Goal: Navigation & Orientation: Find specific page/section

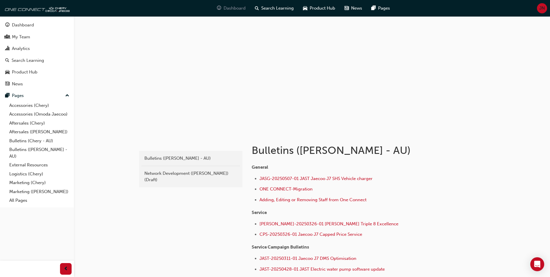
click at [230, 10] on span "Dashboard" at bounding box center [234, 8] width 22 height 7
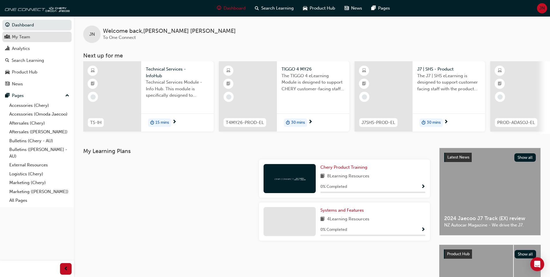
click at [20, 41] on link "My Team" at bounding box center [36, 37] width 69 height 11
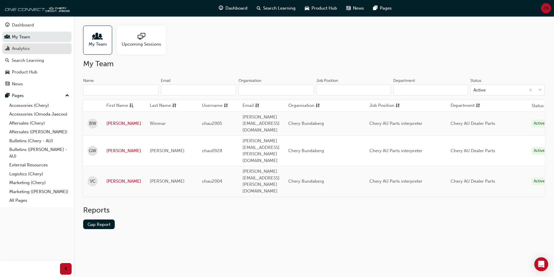
click at [46, 48] on div "Analytics" at bounding box center [36, 48] width 63 height 7
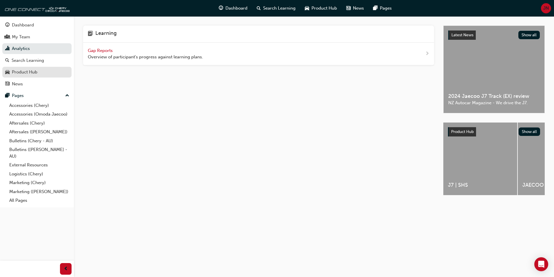
click at [33, 72] on div "Product Hub" at bounding box center [25, 72] width 26 height 7
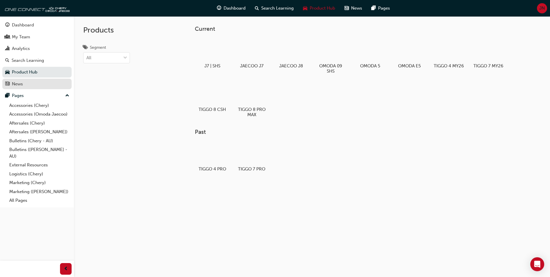
click at [28, 87] on link "News" at bounding box center [36, 84] width 69 height 11
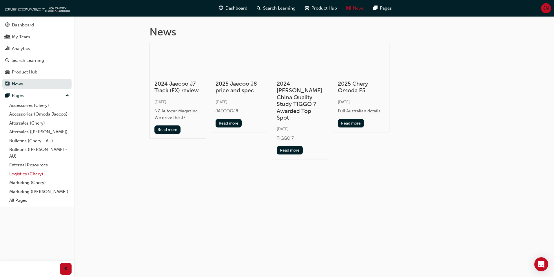
click at [19, 174] on link "Logistics (Chery)" at bounding box center [39, 173] width 65 height 9
